Goal: Task Accomplishment & Management: Manage account settings

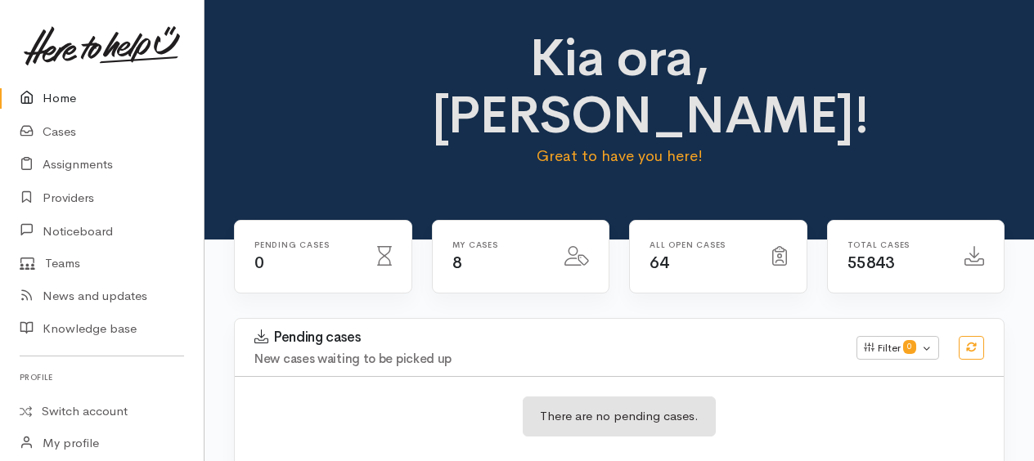
scroll to position [661, 0]
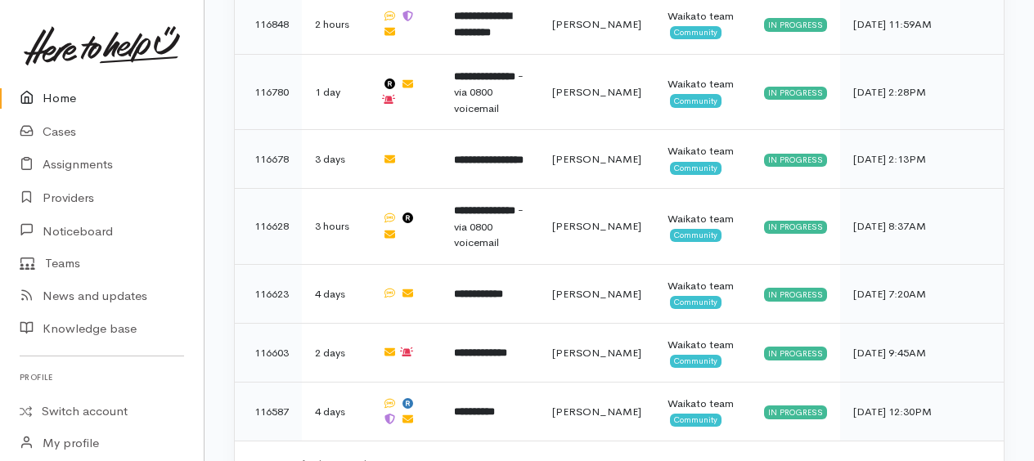
click at [52, 100] on link "Home" at bounding box center [102, 99] width 204 height 34
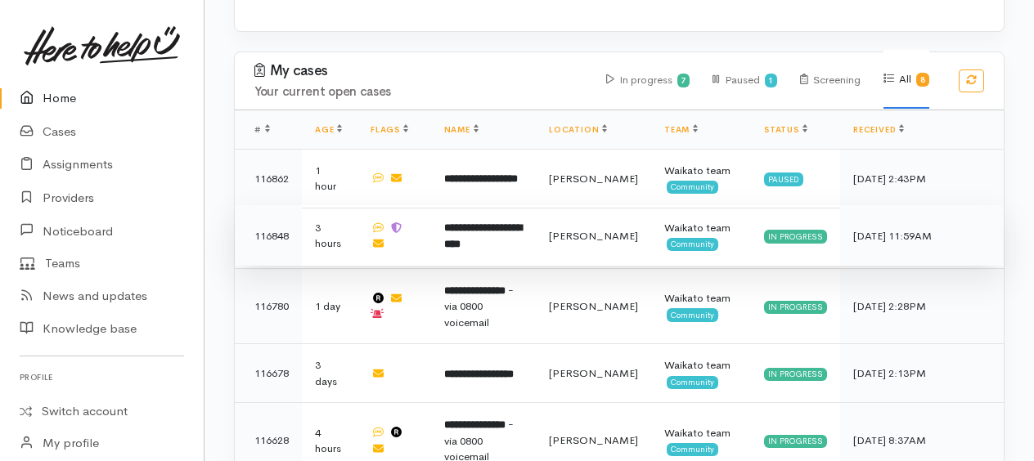
scroll to position [491, 0]
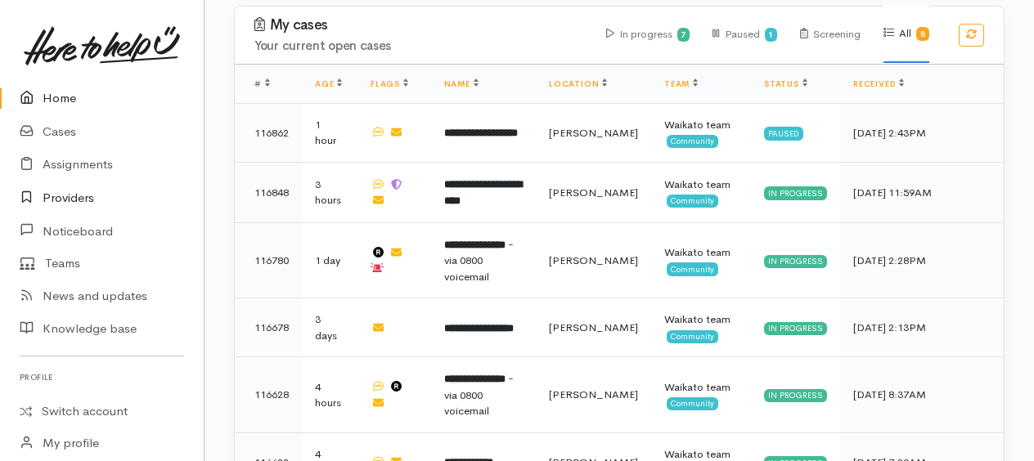
click at [75, 198] on link "Providers" at bounding box center [102, 199] width 204 height 34
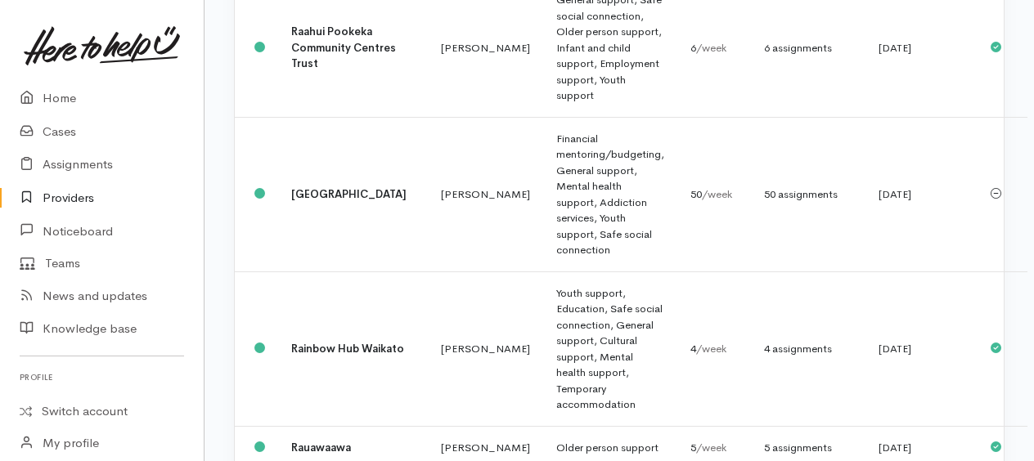
scroll to position [1554, 0]
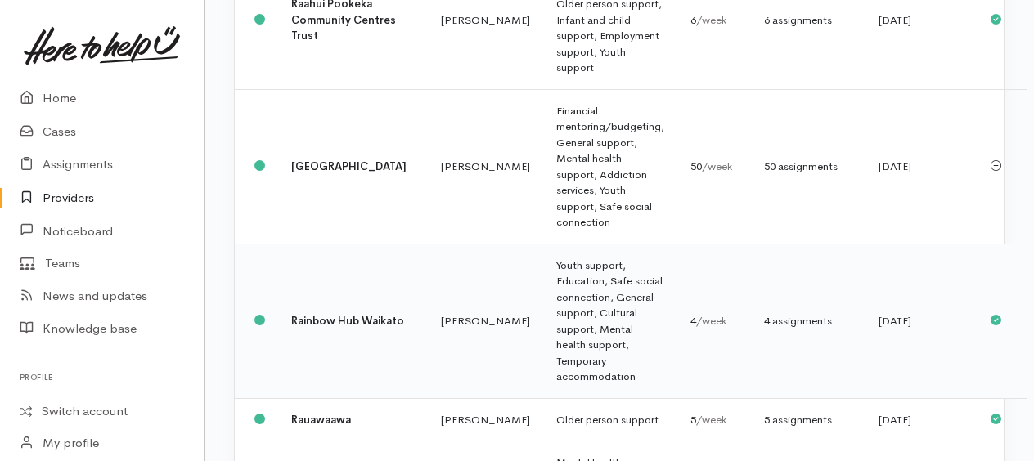
click at [547, 359] on td "Youth support, Education, Safe social connection, General support, Cultural sup…" at bounding box center [610, 321] width 134 height 155
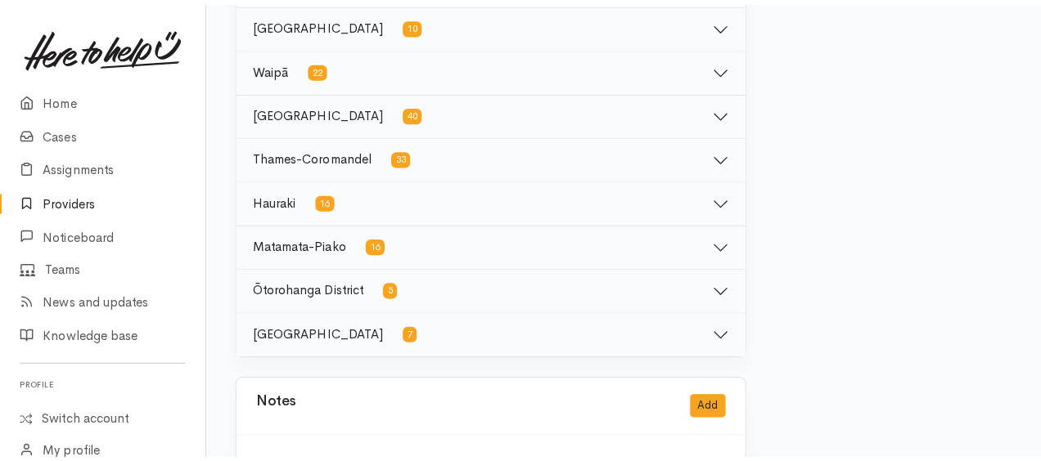
scroll to position [1309, 0]
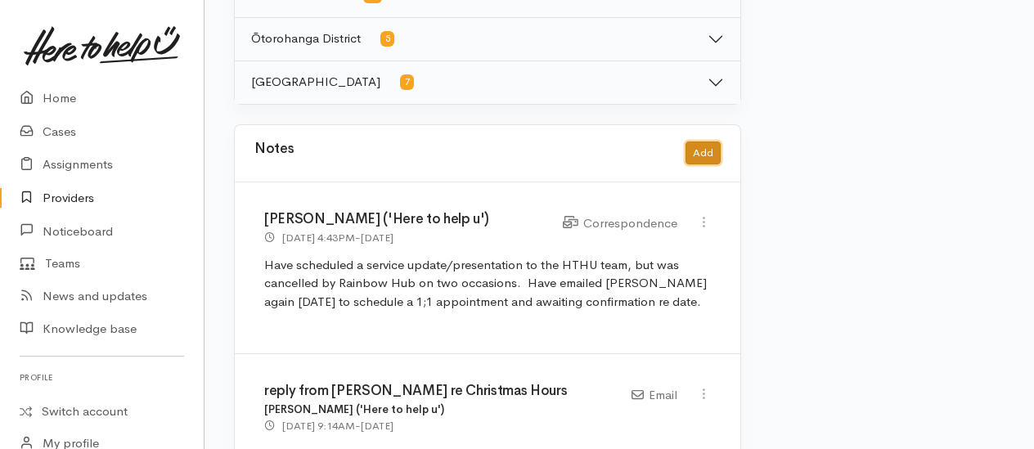
click at [697, 149] on button "Add" at bounding box center [703, 154] width 35 height 24
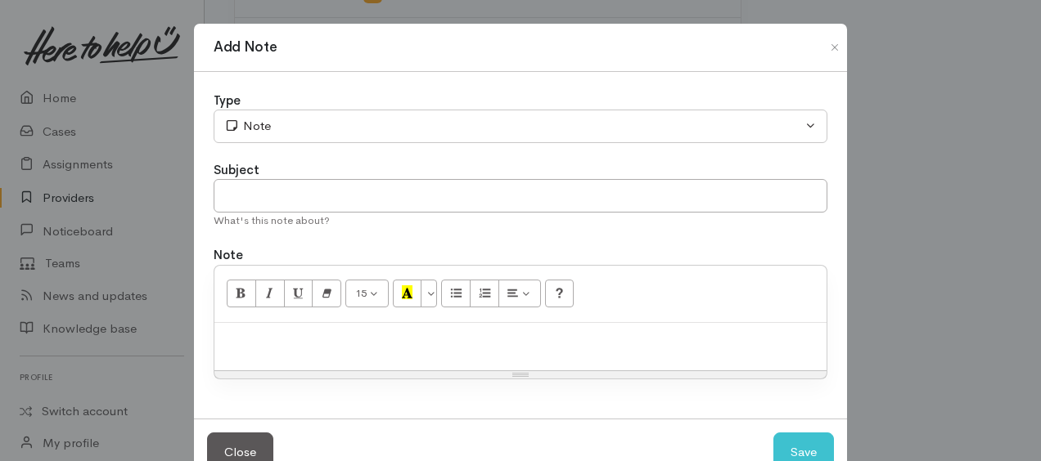
click at [325, 324] on div at bounding box center [520, 347] width 612 height 48
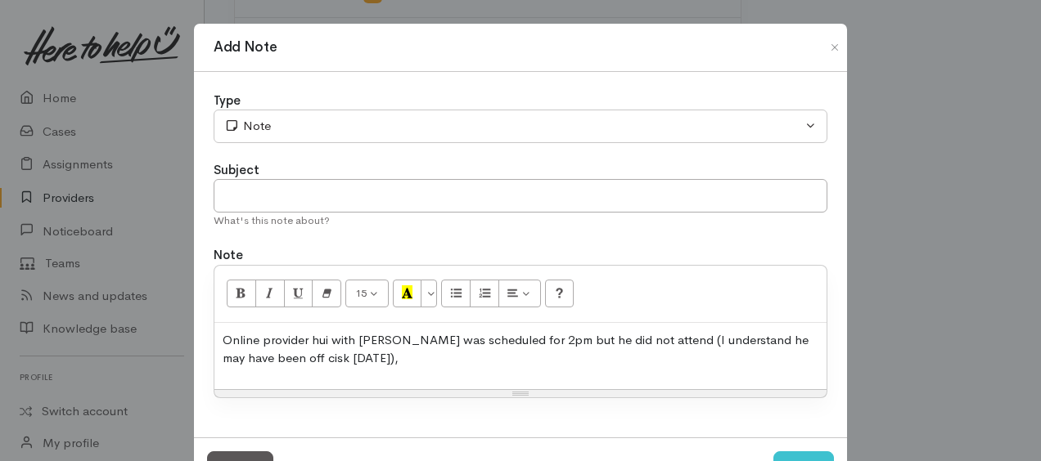
drag, startPoint x: 269, startPoint y: 359, endPoint x: 339, endPoint y: 376, distance: 71.4
click at [352, 378] on div "Online provider hui with Logan was scheduled for 2pm but he did not attend (I u…" at bounding box center [520, 356] width 612 height 66
click at [331, 367] on div "Online provider hui with Logan was scheduled for 2pm but he did not attend (I u…" at bounding box center [520, 356] width 612 height 66
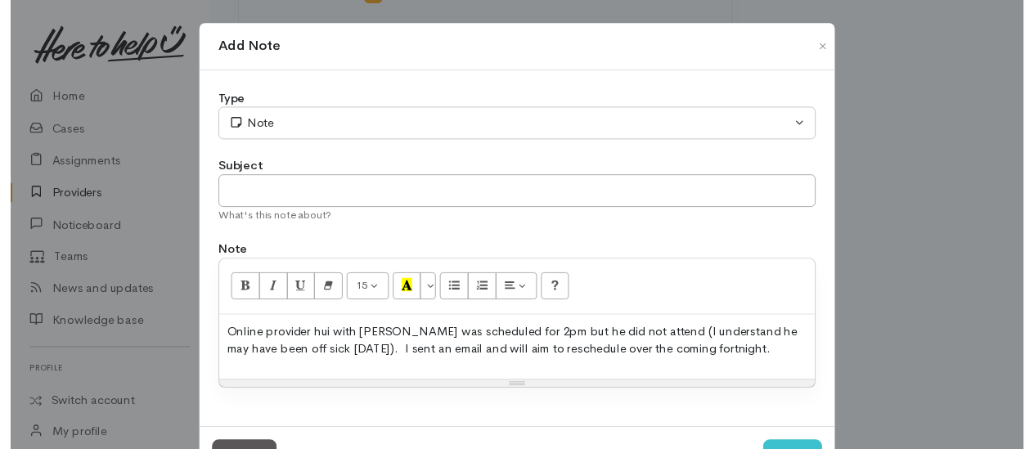
scroll to position [62, 0]
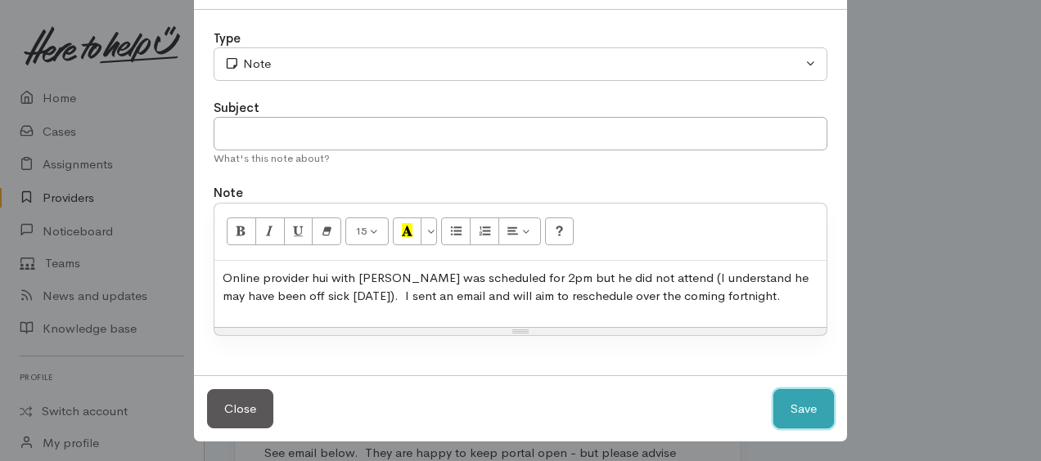
click at [798, 401] on button "Save" at bounding box center [803, 409] width 61 height 40
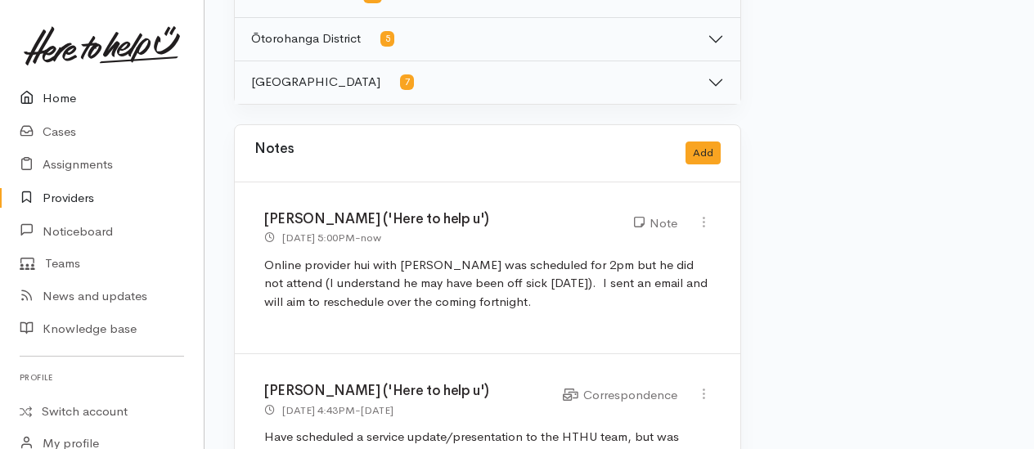
click at [52, 88] on link "Home" at bounding box center [102, 99] width 204 height 34
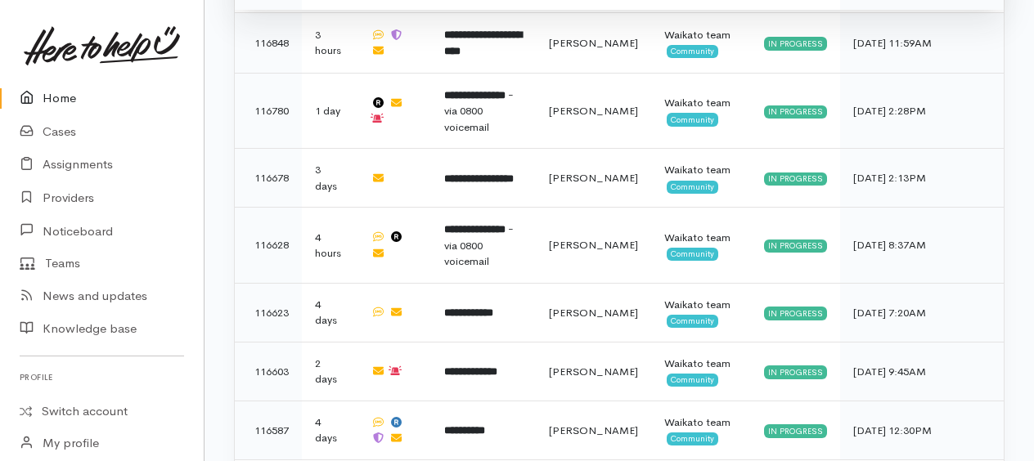
scroll to position [655, 0]
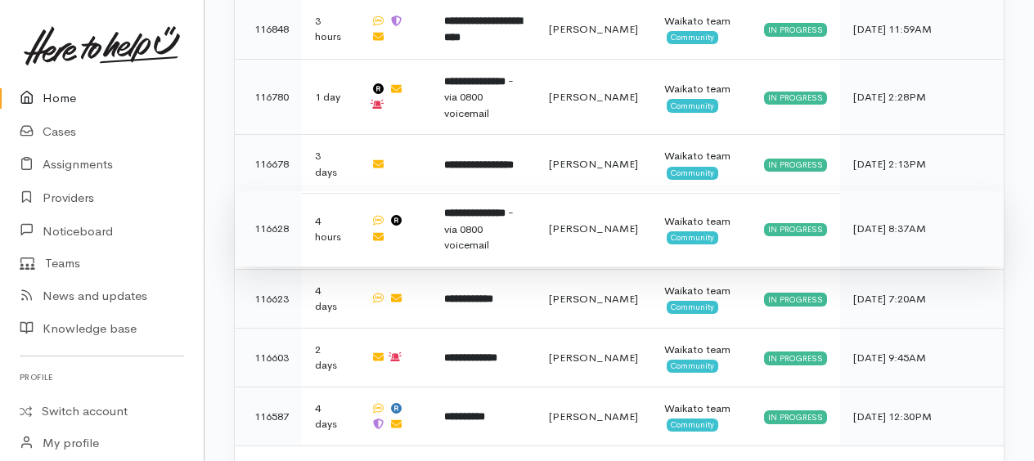
click at [479, 212] on span "- via 0800 voicemail" at bounding box center [479, 228] width 70 height 47
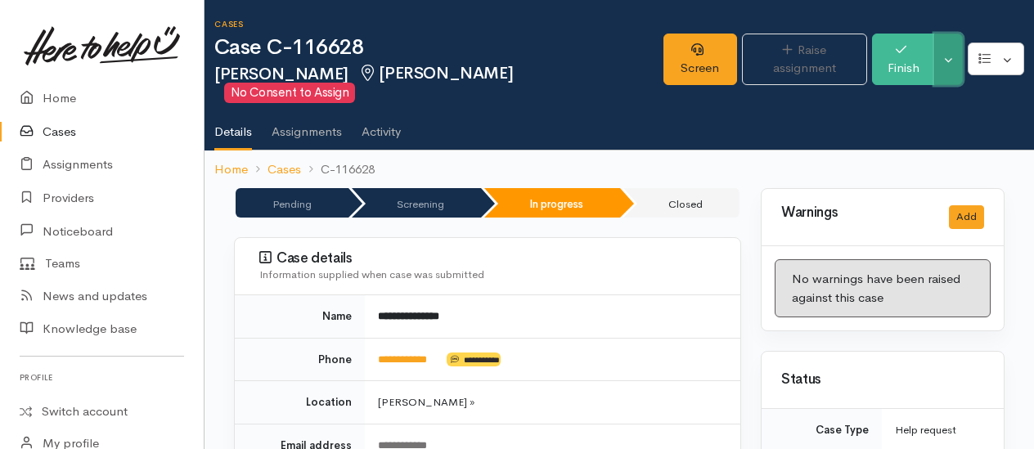
click at [957, 48] on button "Toggle Dropdown" at bounding box center [948, 60] width 29 height 52
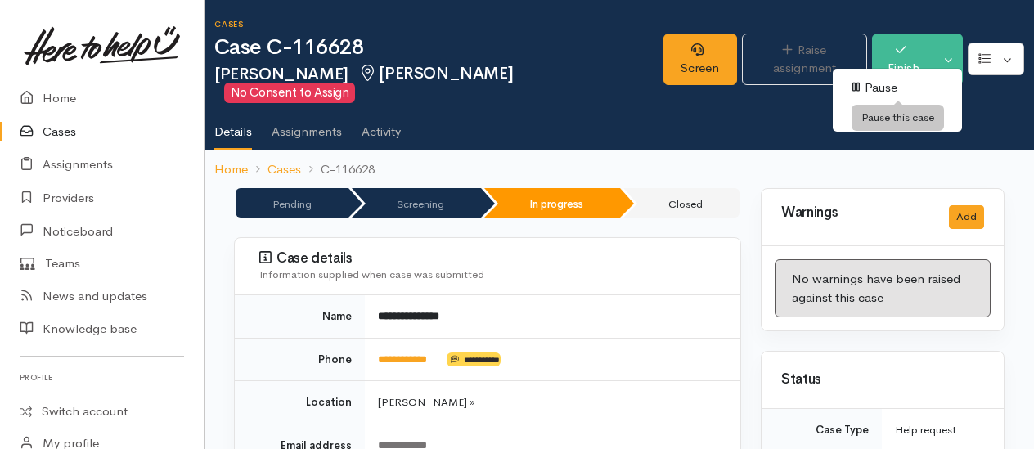
click at [877, 88] on link "Pause" at bounding box center [897, 87] width 129 height 25
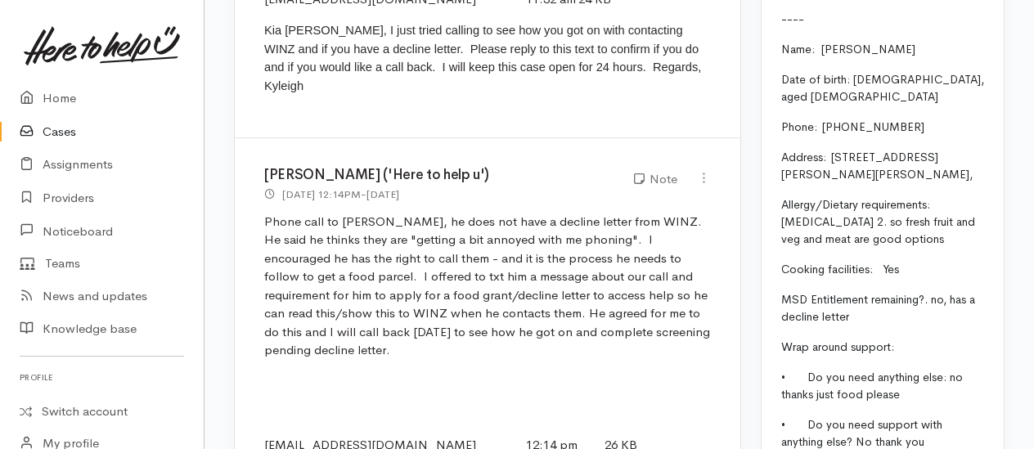
scroll to position [2454, 0]
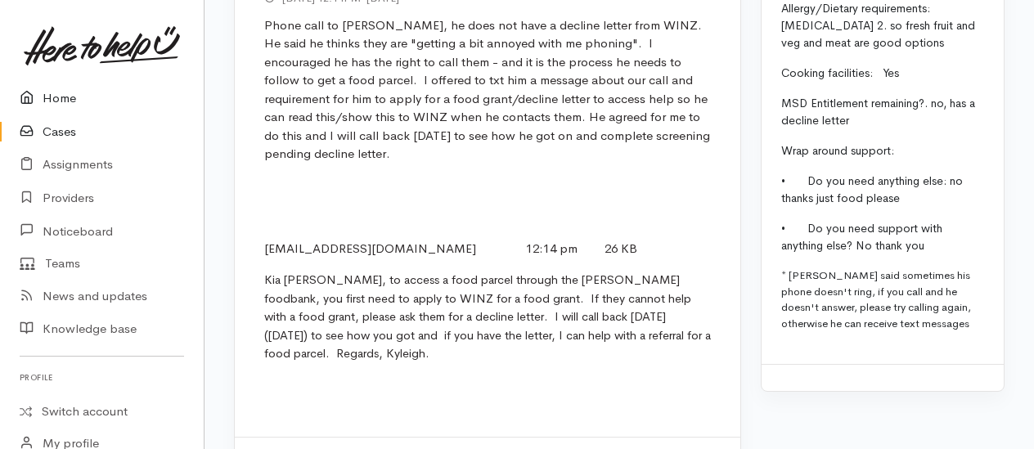
click at [68, 96] on link "Home" at bounding box center [102, 99] width 204 height 34
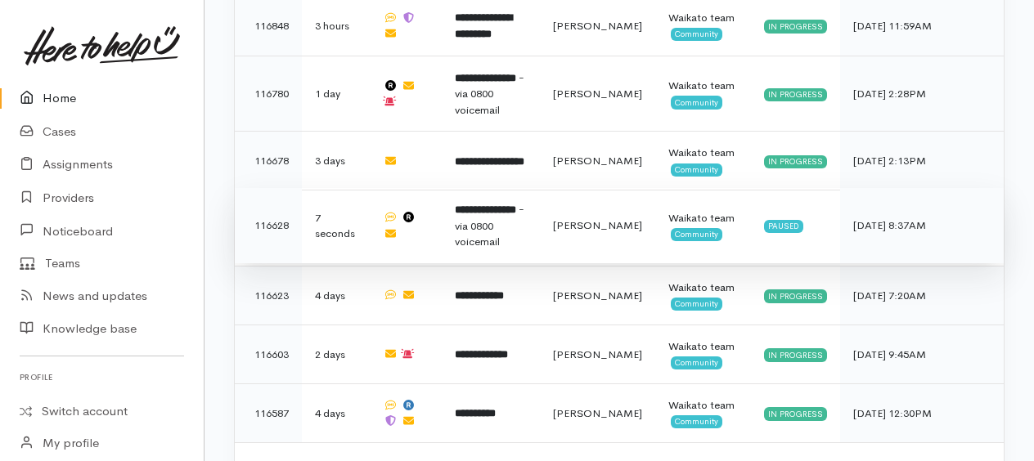
scroll to position [661, 0]
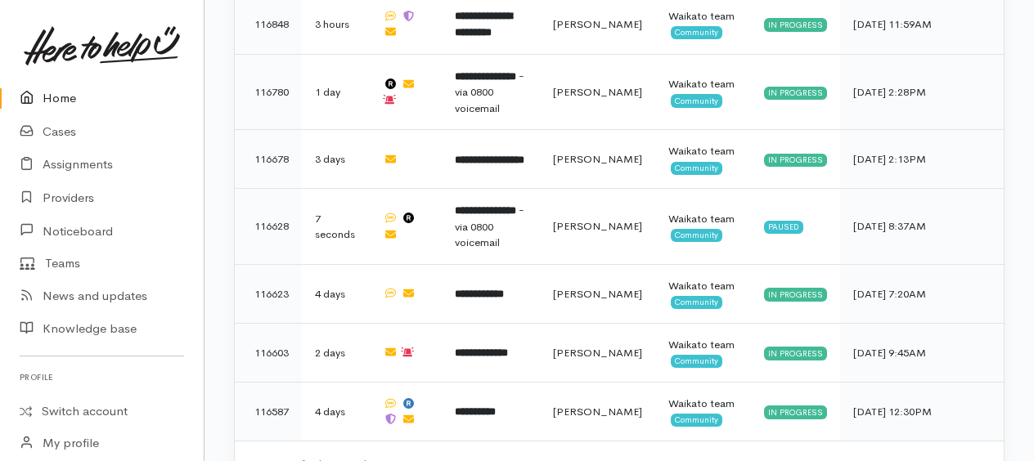
click at [63, 94] on link "Home" at bounding box center [102, 99] width 204 height 34
